Goal: Find specific page/section: Find specific page/section

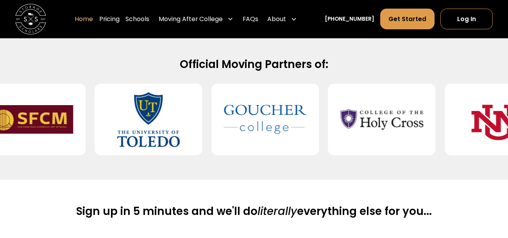
scroll to position [326, 0]
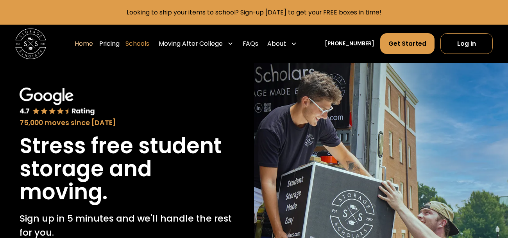
click at [141, 45] on link "Schools" at bounding box center [137, 43] width 24 height 21
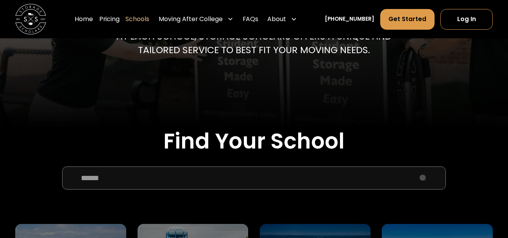
scroll to position [157, 0]
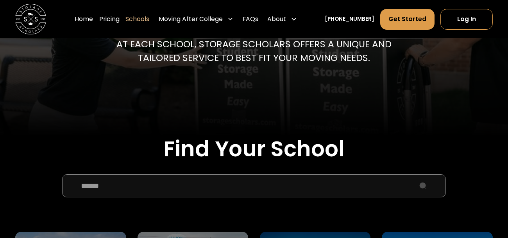
click at [170, 185] on input "School Select Form" at bounding box center [254, 185] width 384 height 23
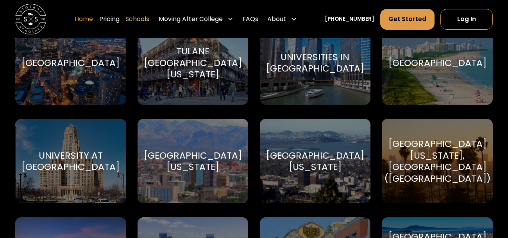
scroll to position [1465, 0]
